Goal: Information Seeking & Learning: Check status

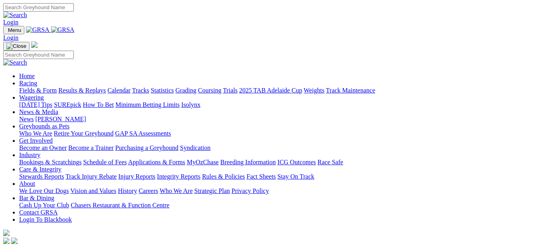
click at [90, 87] on link "Results & Replays" at bounding box center [81, 90] width 47 height 7
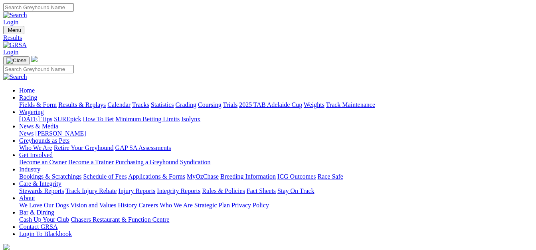
click at [21, 101] on link "Fields & Form" at bounding box center [37, 104] width 37 height 7
